Goal: Transaction & Acquisition: Purchase product/service

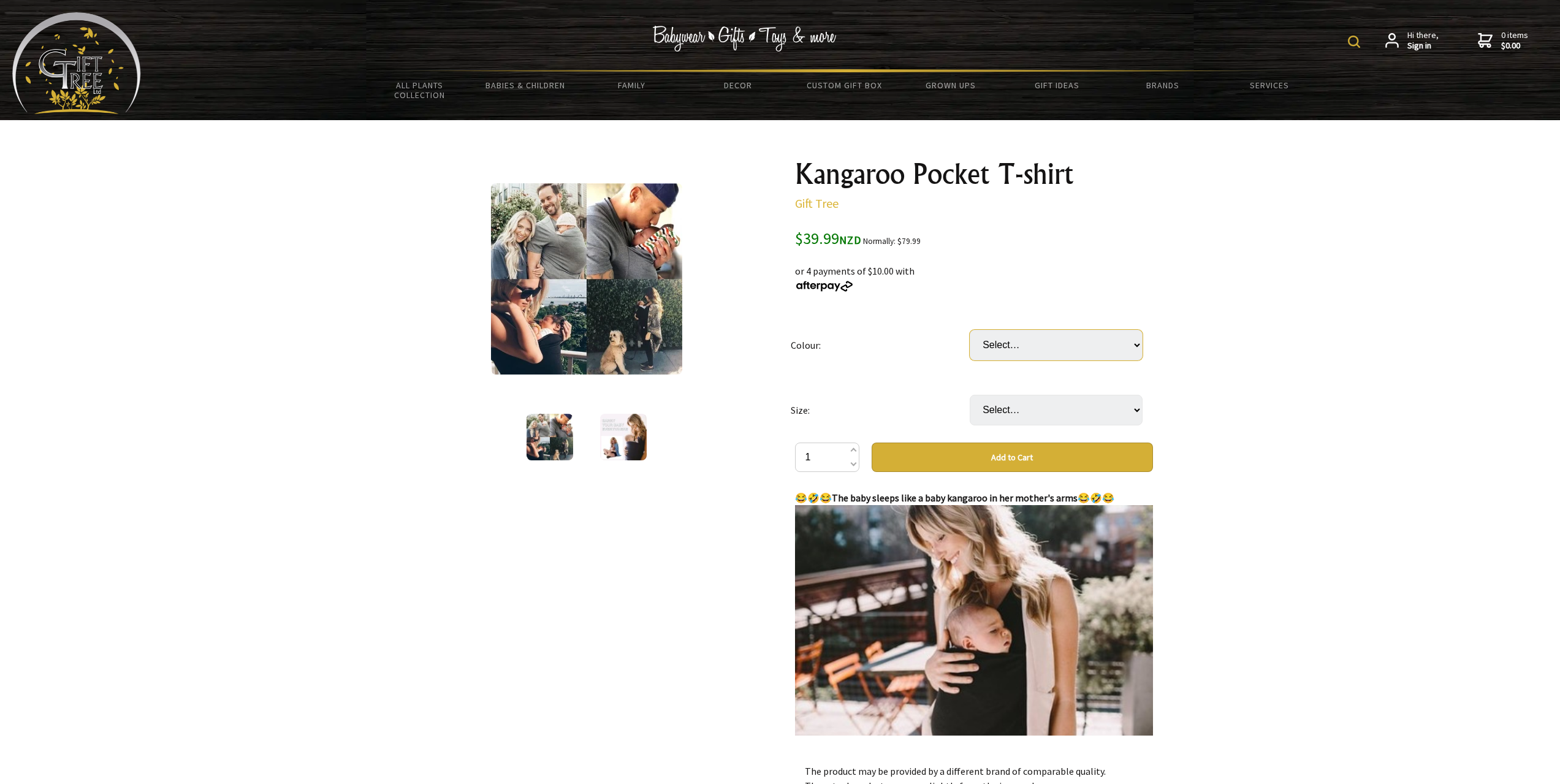
click at [1037, 345] on select "Select… Black(Dad) Blue(Dad) Gray(Dad) Black(Mom) Gray(Mom) Dark blue(Mom)" at bounding box center [1056, 345] width 173 height 31
select select "Black(Dad)"
click at [970, 330] on select "Select… Black(Dad) Blue(Dad) Gray(Dad) Black(Mom) Gray(Mom) Dark blue(Mom)" at bounding box center [1056, 345] width 173 height 31
click at [1035, 411] on select "Select… S M L XL 2XL 3XL" at bounding box center [1056, 410] width 173 height 31
select select "L"
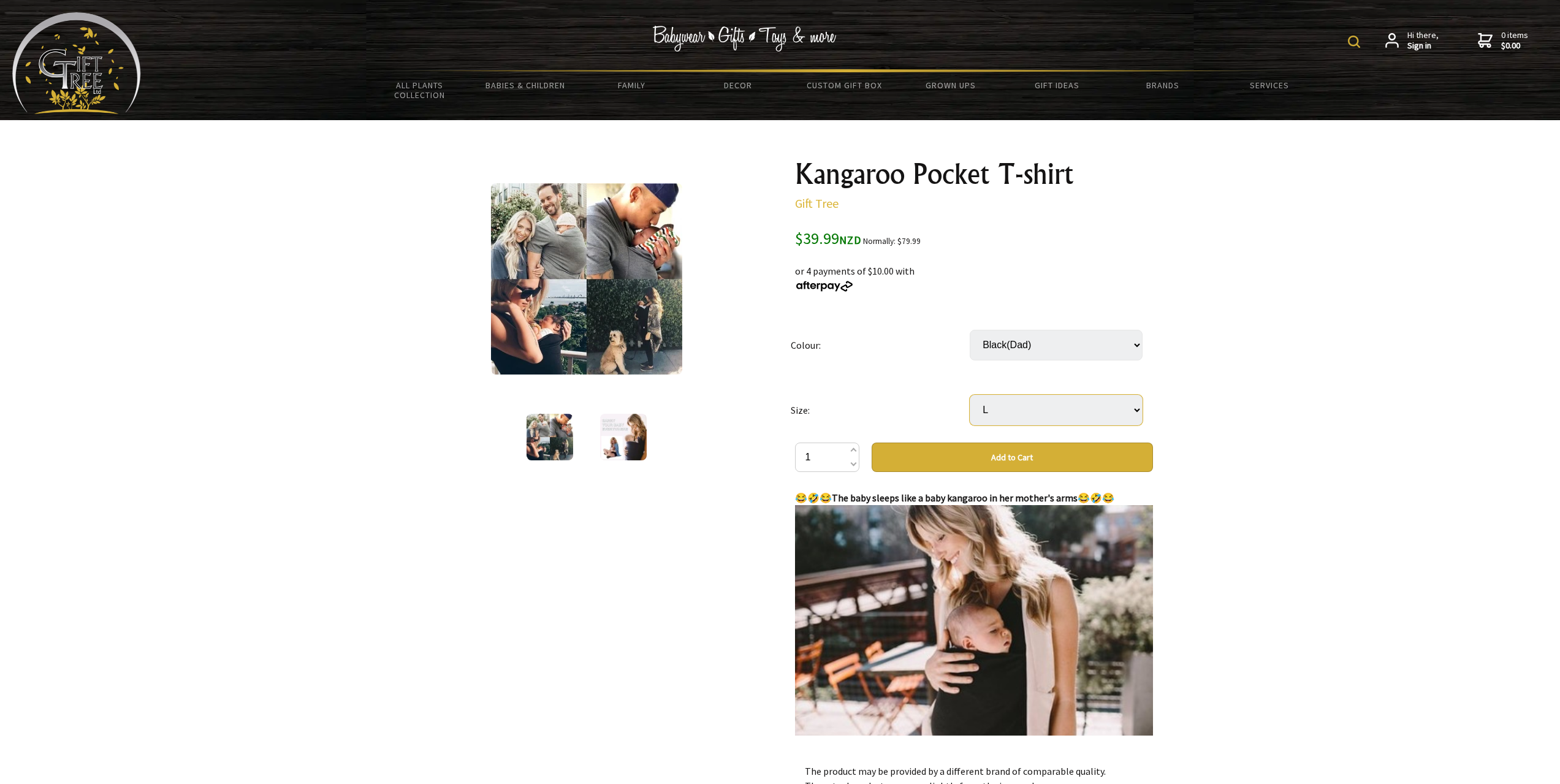
click at [970, 395] on select "Select… S M L XL 2XL 3XL" at bounding box center [1056, 410] width 173 height 31
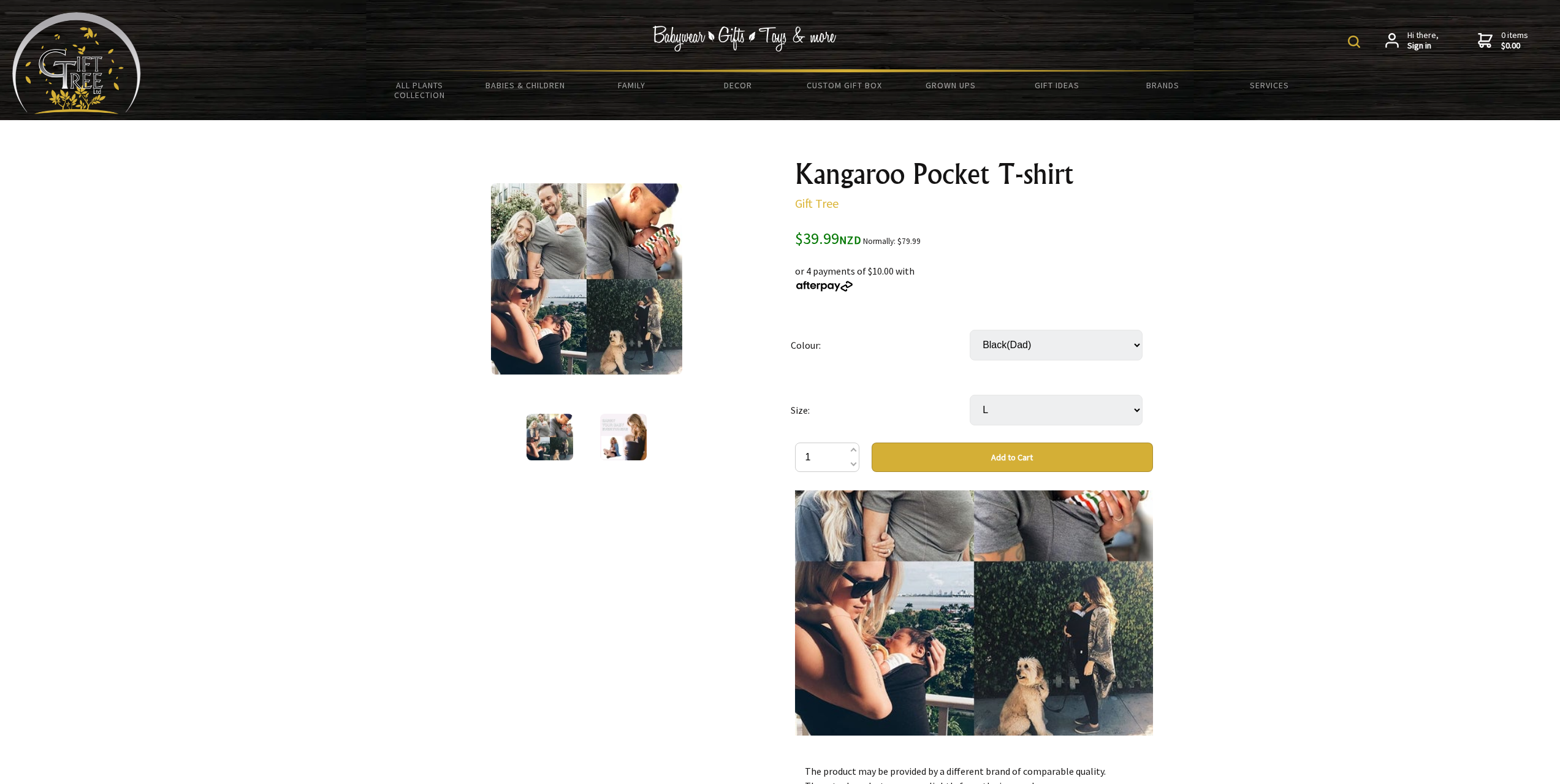
click at [635, 236] on img at bounding box center [587, 278] width 191 height 191
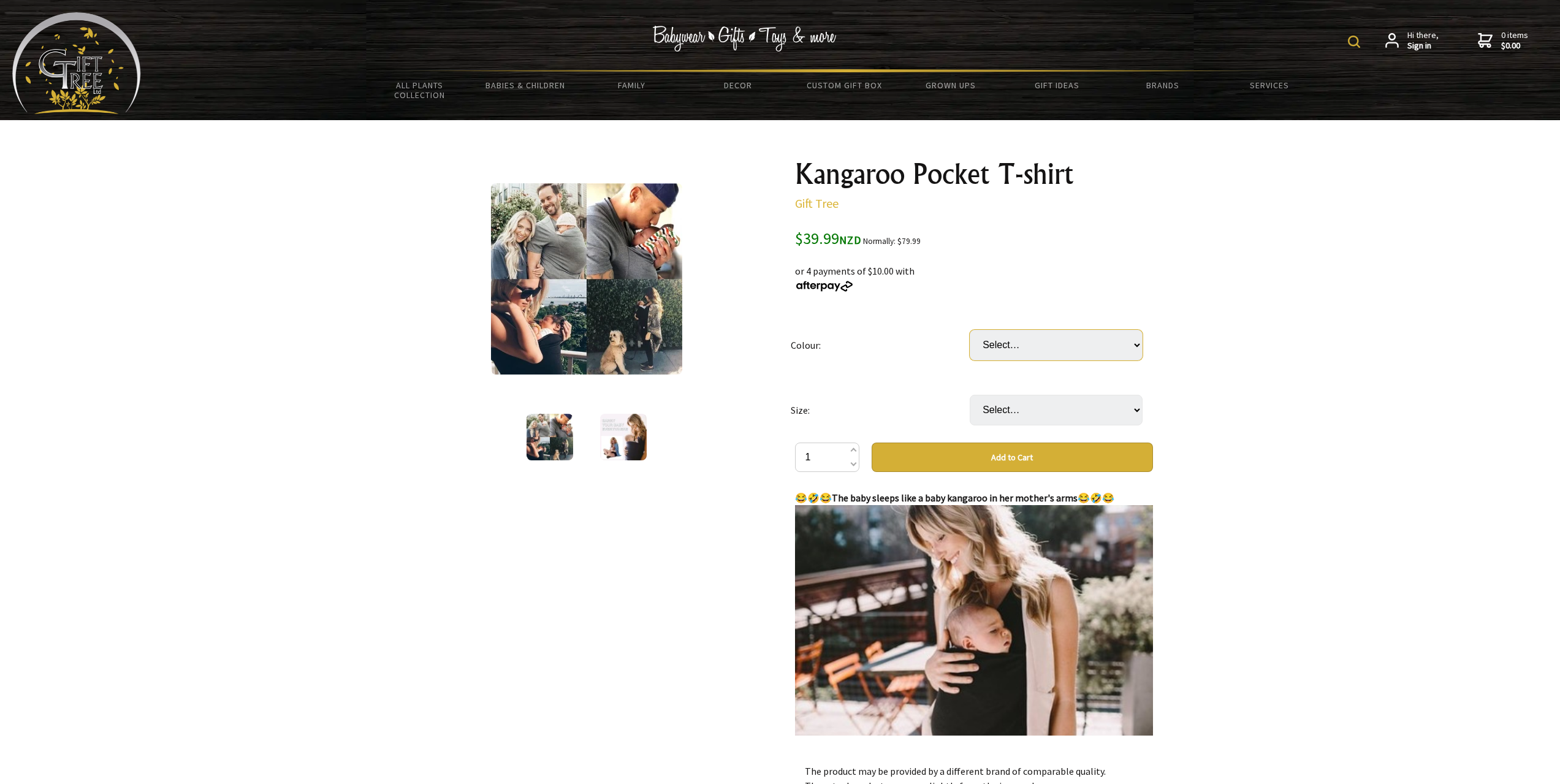
click at [1065, 354] on select "Select… Black(Dad) Blue(Dad) Gray(Dad) Black(Mom) Gray(Mom) Dark blue(Mom)" at bounding box center [1056, 345] width 173 height 31
select select "Black(Dad)"
click at [970, 330] on select "Select… Black(Dad) Blue(Dad) Gray(Dad) Black(Mom) Gray(Mom) Dark blue(Mom)" at bounding box center [1056, 345] width 173 height 31
click at [1012, 409] on select "Select… S M L XL 2XL 3XL" at bounding box center [1056, 410] width 173 height 31
select select "L"
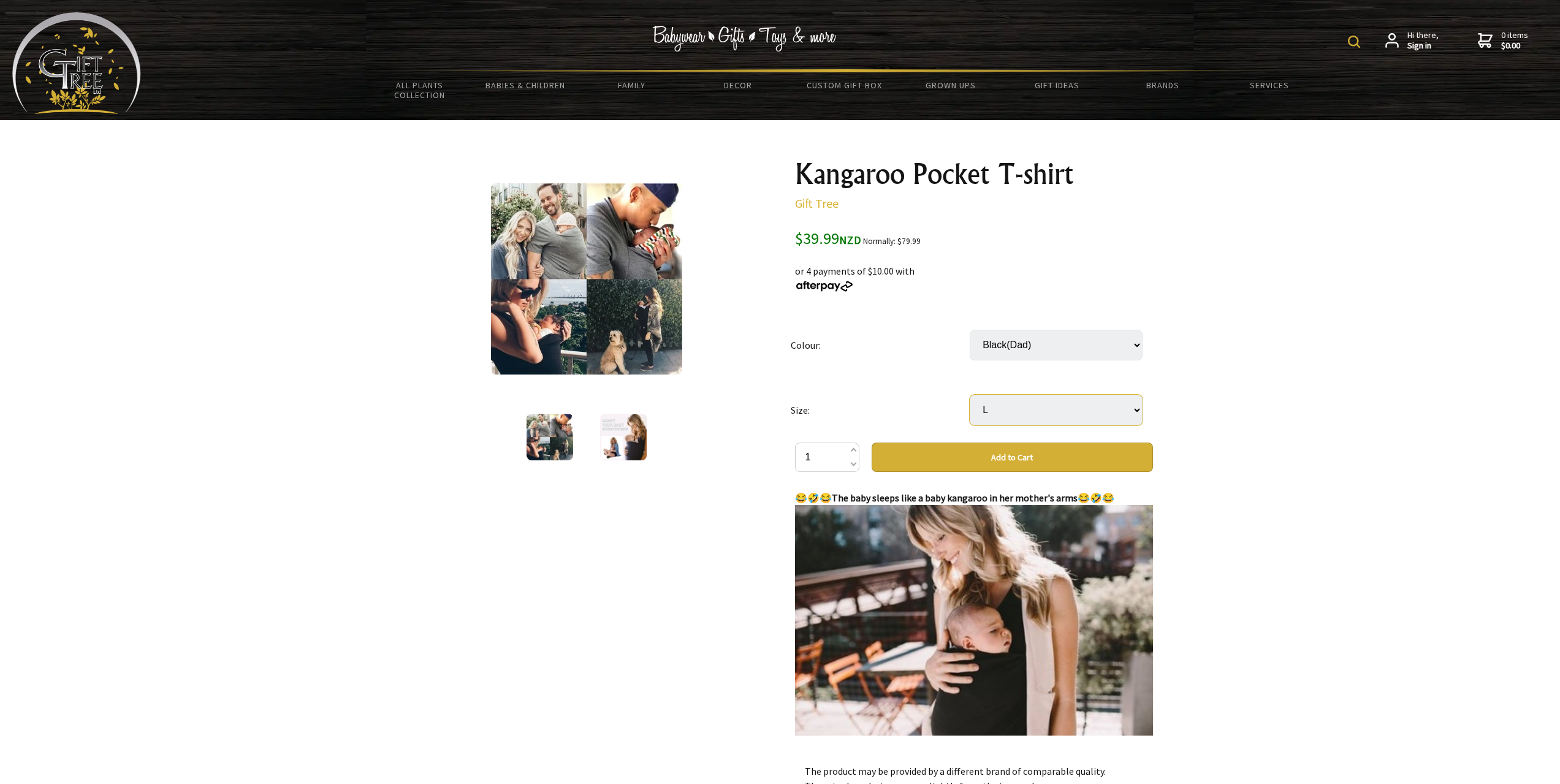
click at [970, 395] on select "Select… S M L XL 2XL 3XL" at bounding box center [1056, 410] width 173 height 31
click at [854, 448] on span at bounding box center [853, 451] width 6 height 15
click at [854, 464] on span at bounding box center [853, 463] width 6 height 15
type input "1"
click at [1338, 426] on div at bounding box center [780, 568] width 1560 height 897
